Goal: Check status

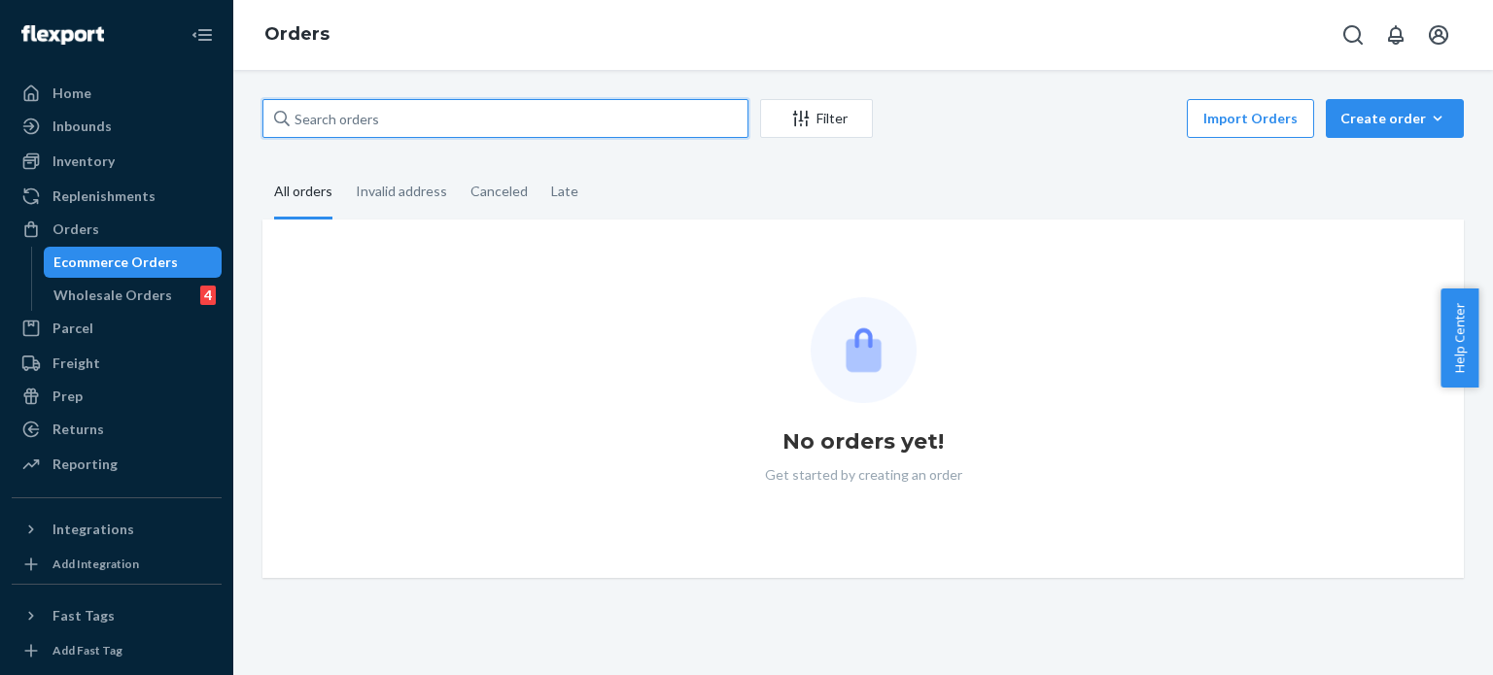
click at [679, 124] on input "text" at bounding box center [505, 118] width 486 height 39
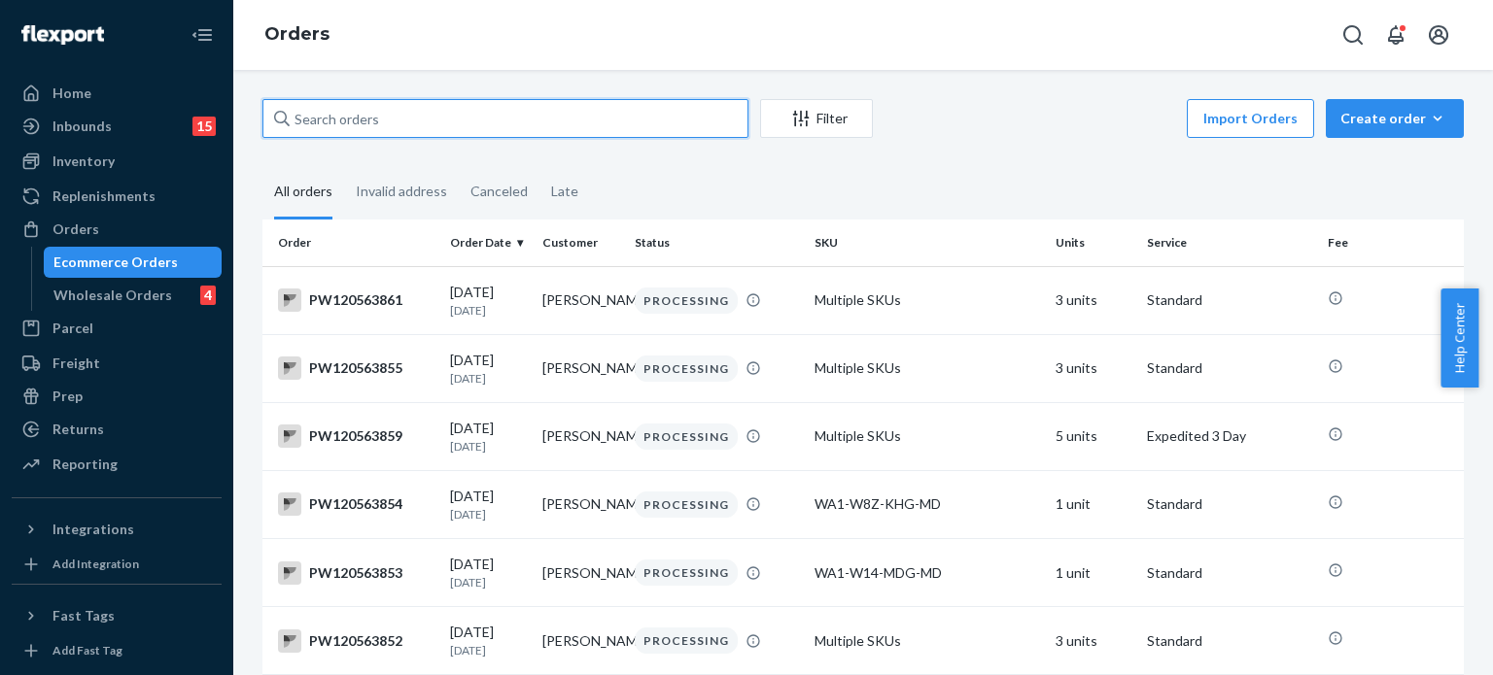
paste input "PW120503519"
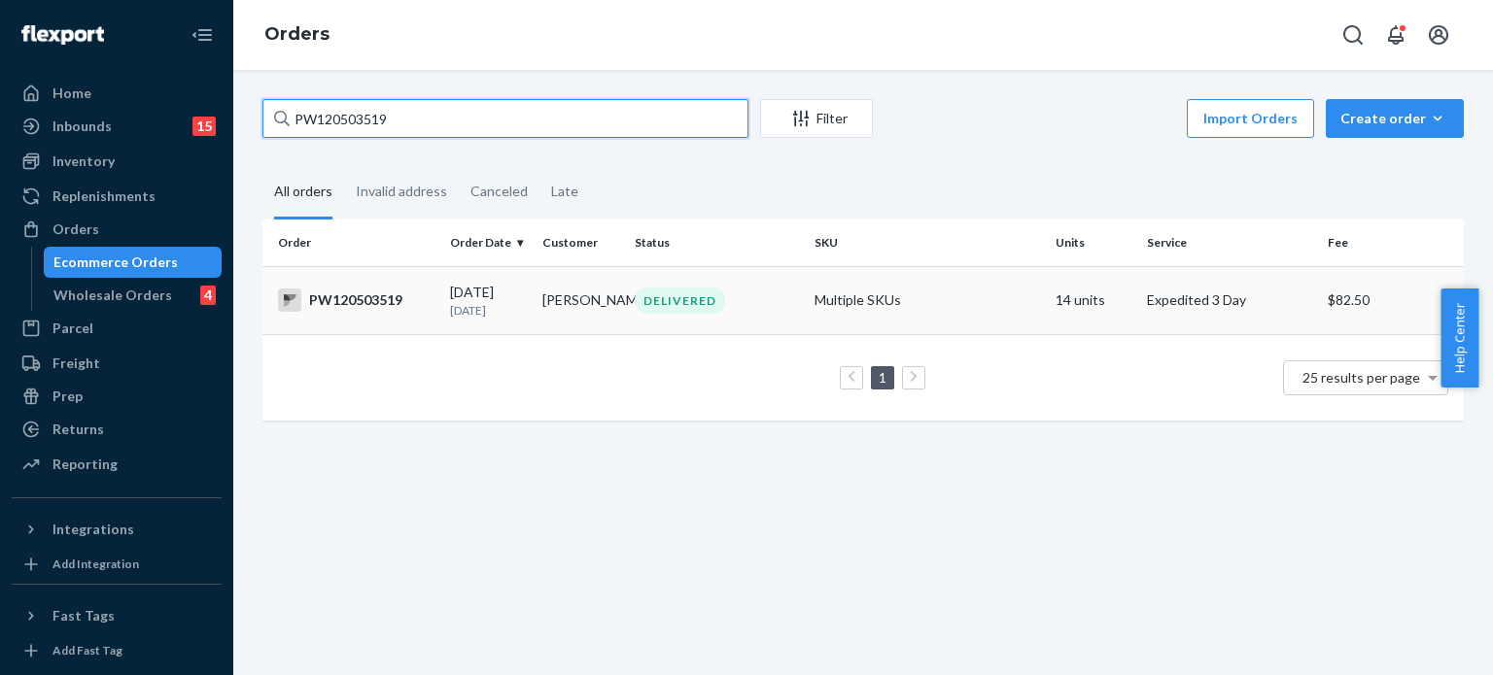
type input "PW120503519"
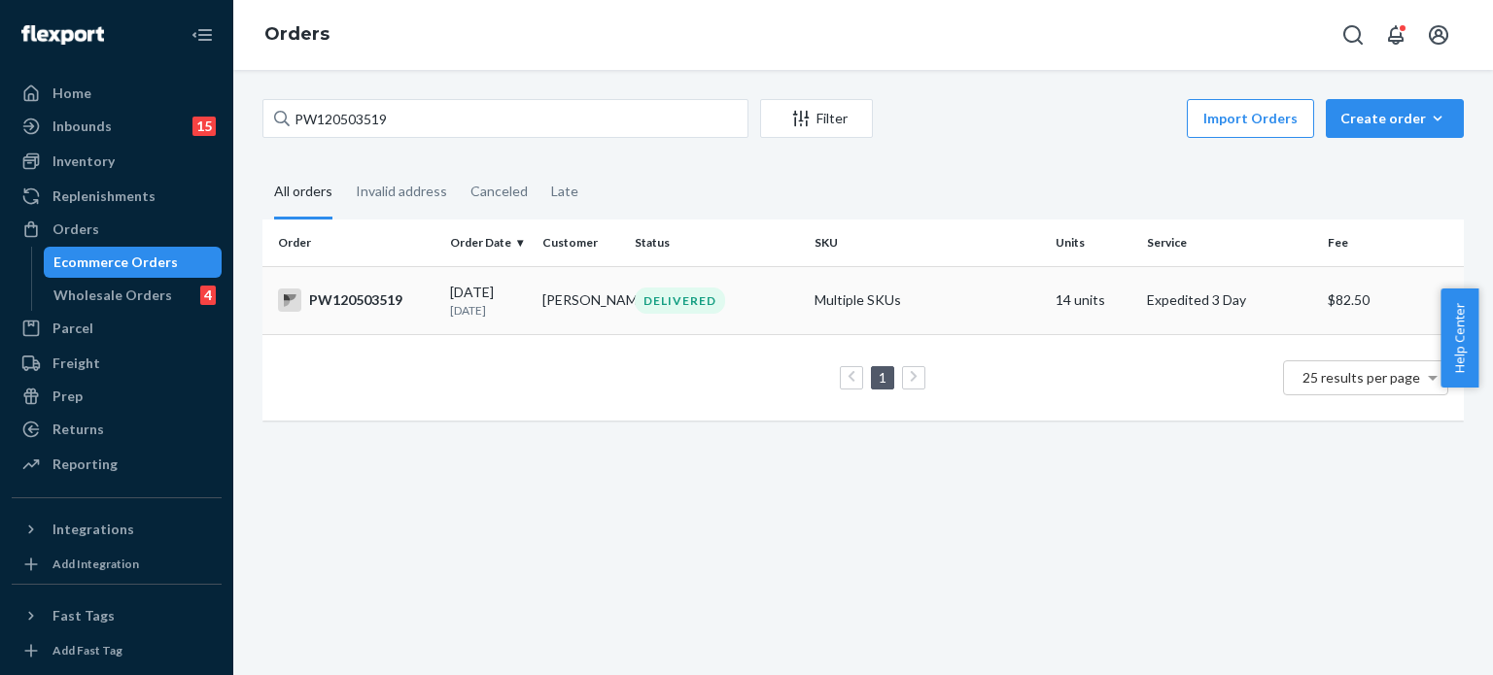
click at [775, 284] on td "DELIVERED" at bounding box center [717, 300] width 180 height 68
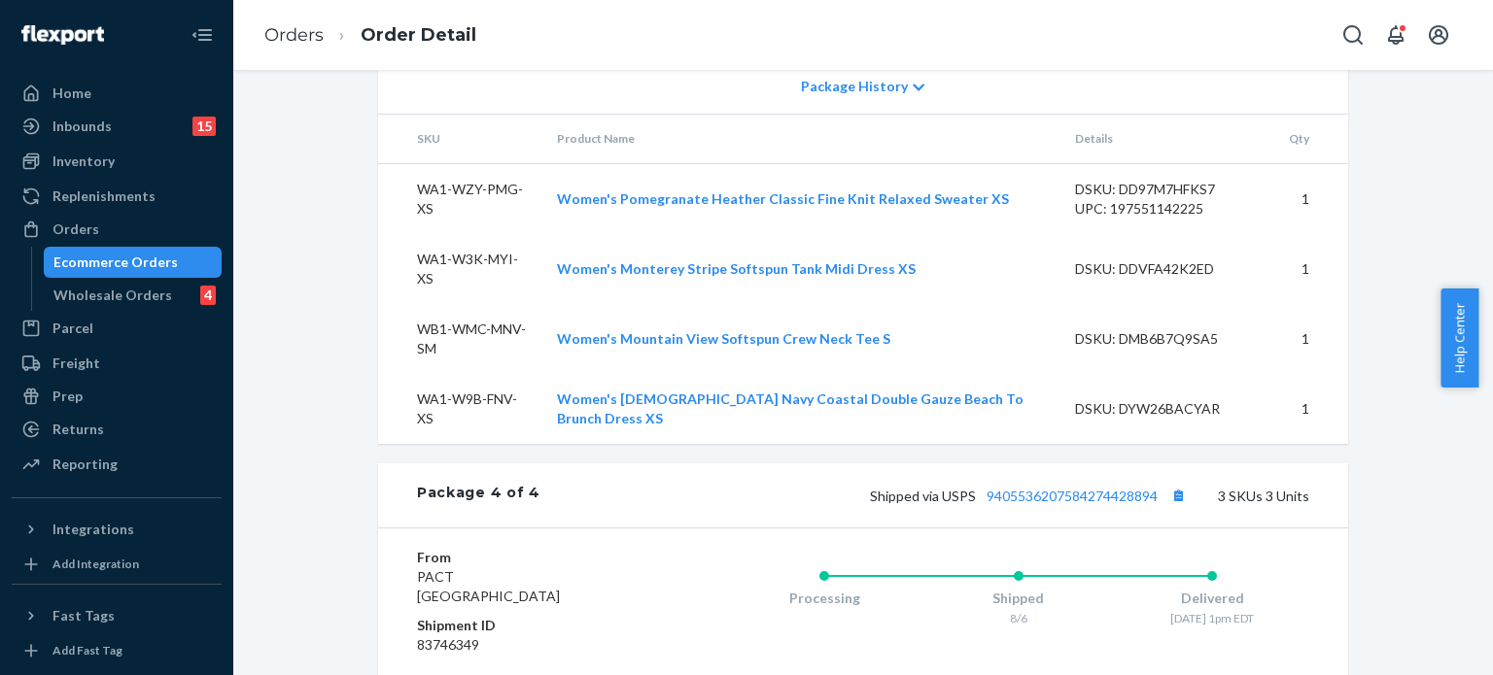
scroll to position [3055, 0]
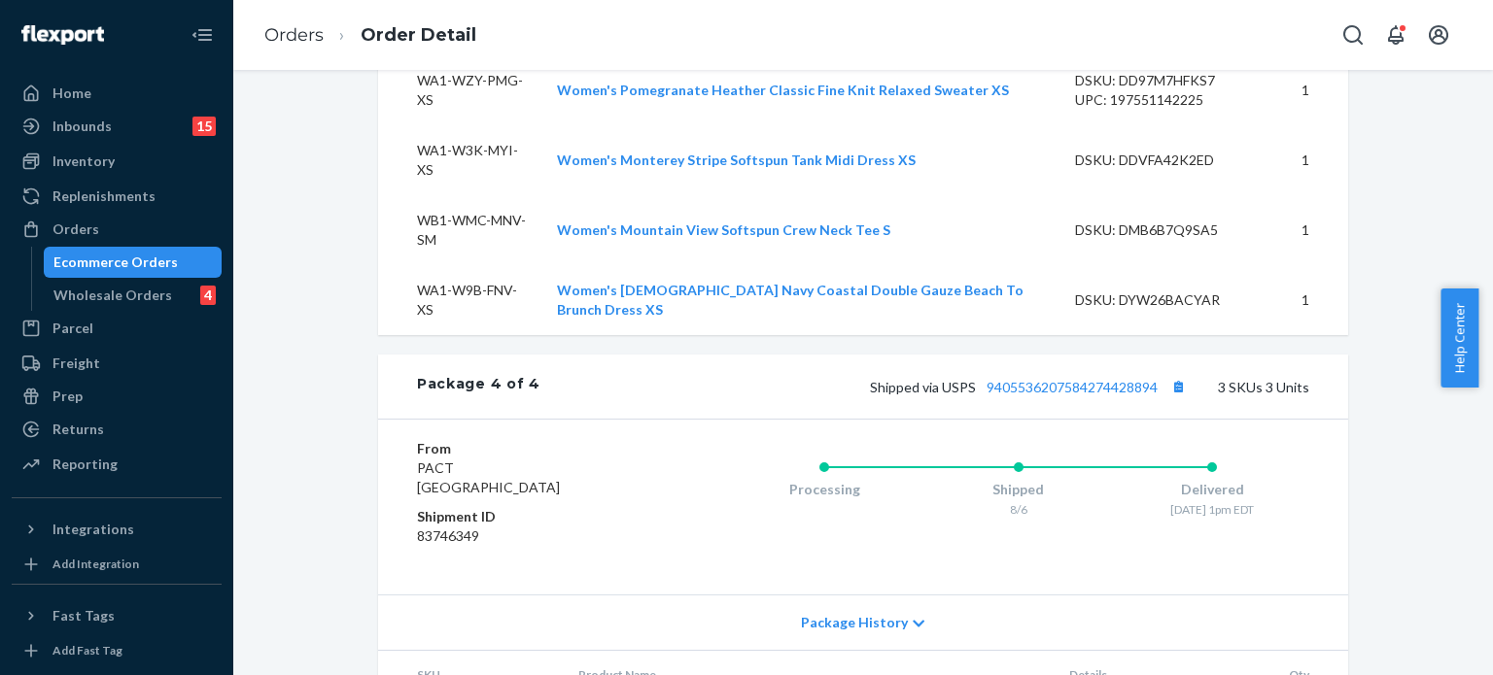
drag, startPoint x: 933, startPoint y: 528, endPoint x: 765, endPoint y: 520, distance: 168.3
copy link "Softspun V-Neck Tank XS"
drag, startPoint x: 891, startPoint y: 585, endPoint x: 606, endPoint y: 580, distance: 284.7
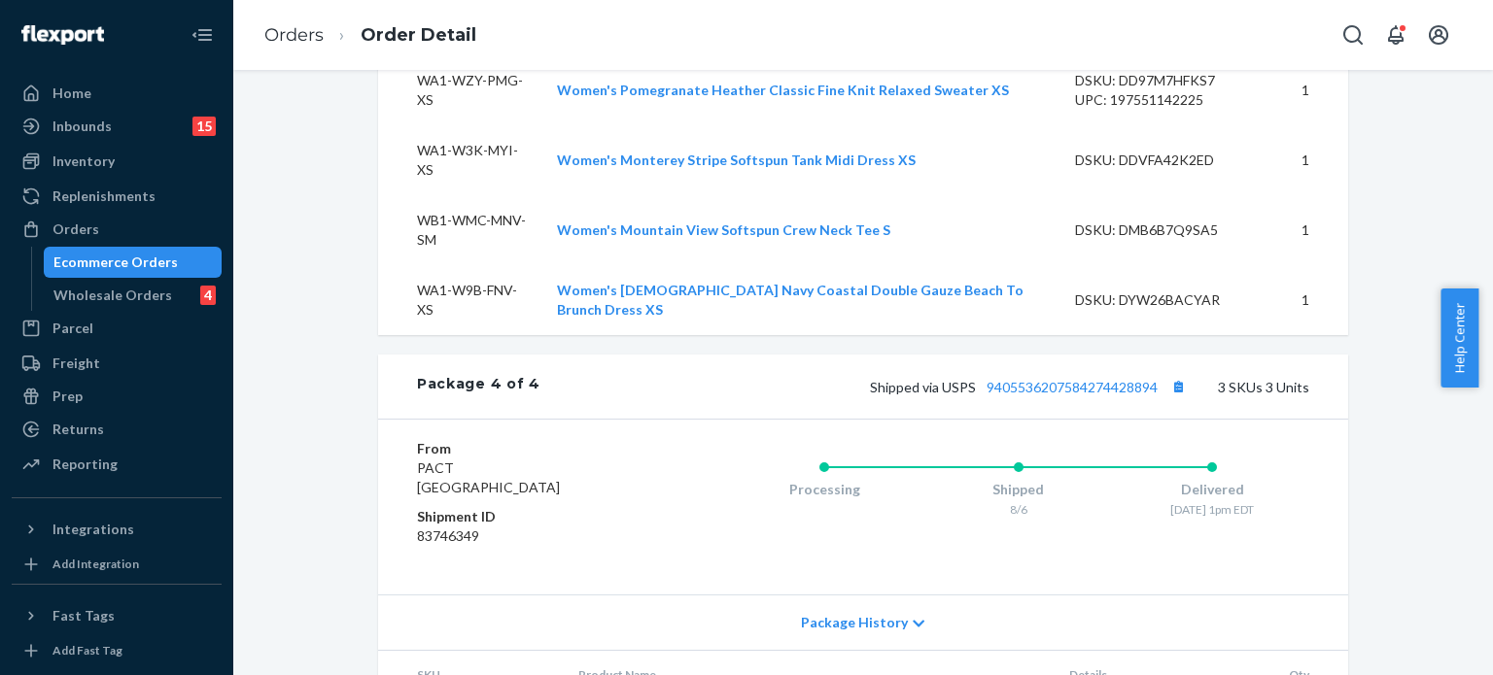
copy link "Women's Black Maternity Nursing Bralette S"
drag, startPoint x: 917, startPoint y: 629, endPoint x: 603, endPoint y: 616, distance: 314.1
copy link "Women's [DEMOGRAPHIC_DATA] Navy Softspun V-Neck Tank XS"
